Goal: Complete application form: Complete application form

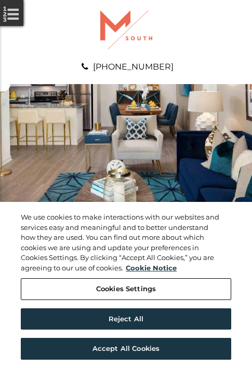
scroll to position [531, 0]
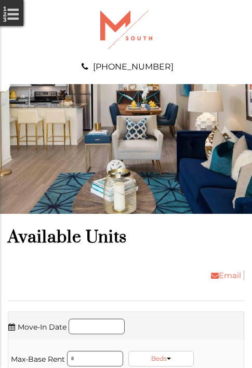
scroll to position [708, 0]
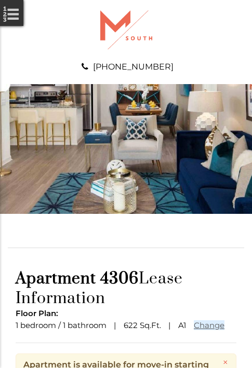
scroll to position [126, 0]
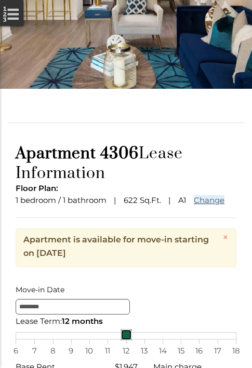
click at [126, 341] on link at bounding box center [125, 334] width 11 height 11
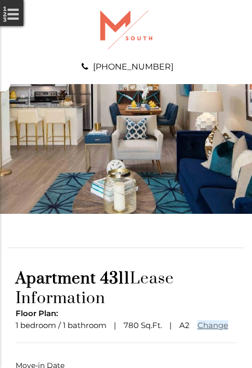
scroll to position [77, 0]
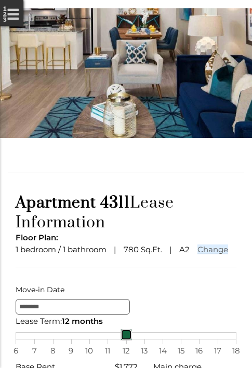
click at [126, 341] on link at bounding box center [125, 334] width 11 height 11
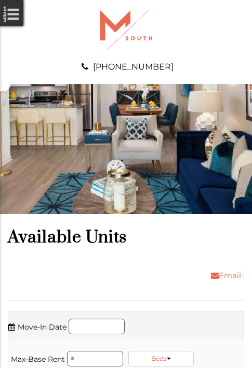
scroll to position [1305, 0]
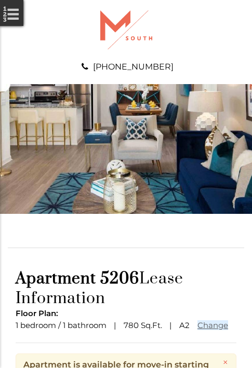
scroll to position [126, 0]
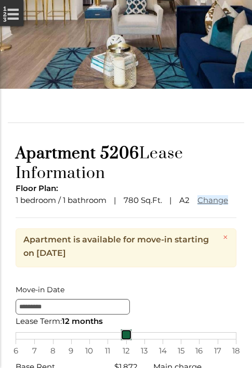
click at [126, 341] on link at bounding box center [125, 334] width 11 height 11
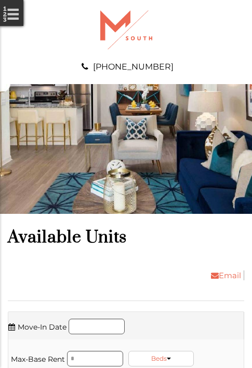
scroll to position [1549, 0]
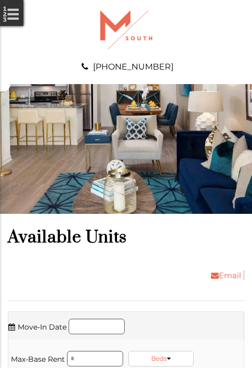
scroll to position [1726, 0]
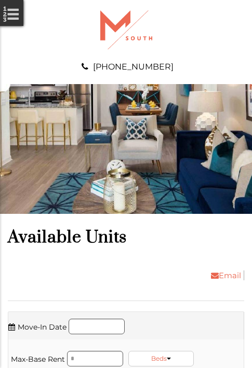
scroll to position [1903, 0]
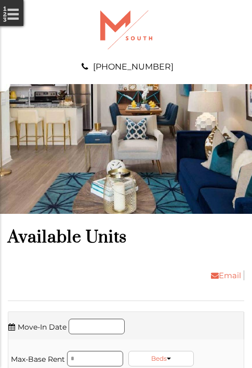
scroll to position [2080, 0]
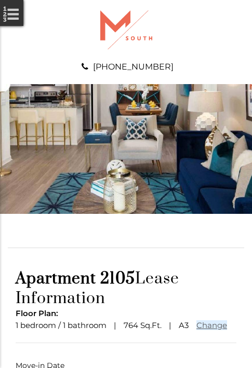
scroll to position [77, 0]
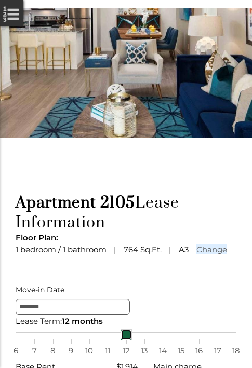
click at [126, 341] on link at bounding box center [125, 334] width 11 height 11
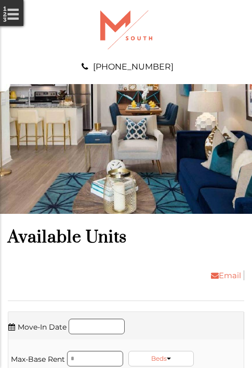
scroll to position [2500, 0]
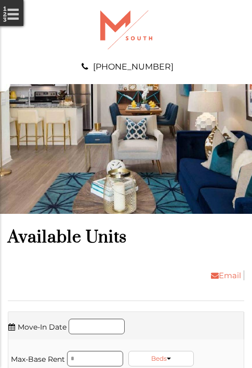
scroll to position [2677, 0]
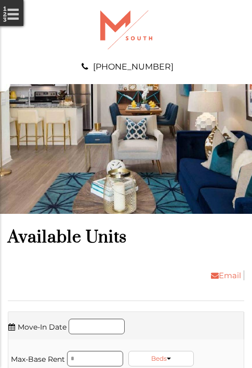
scroll to position [3031, 0]
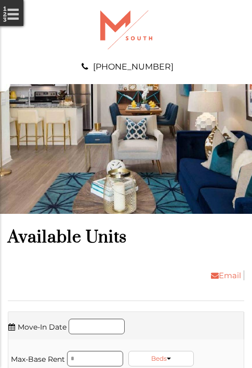
scroll to position [3208, 0]
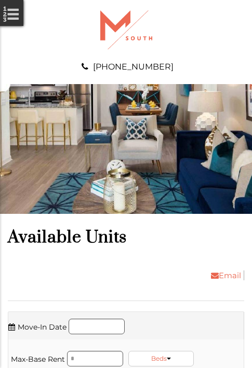
scroll to position [3452, 0]
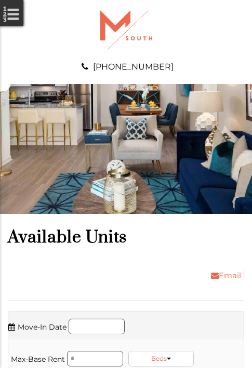
scroll to position [3695, 0]
